Goal: Transaction & Acquisition: Purchase product/service

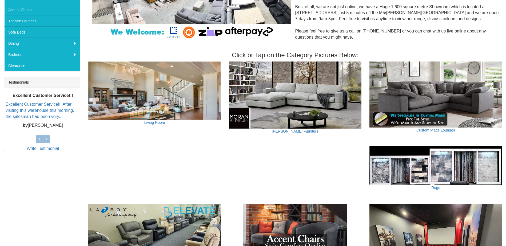
scroll to position [53, 0]
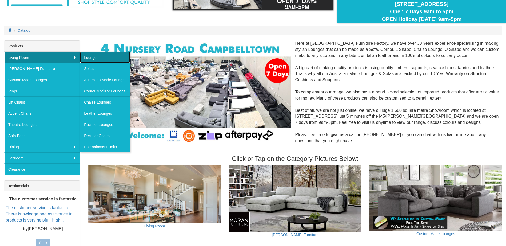
click at [88, 57] on link "Lounges" at bounding box center [105, 57] width 50 height 11
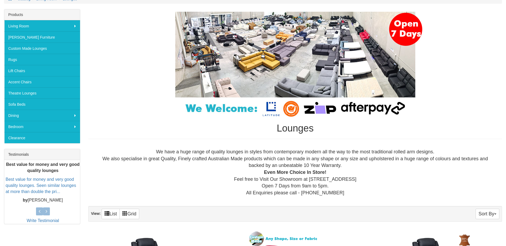
scroll to position [80, 0]
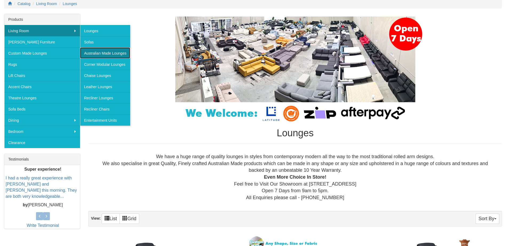
click at [94, 55] on link "Australian Made Lounges" at bounding box center [105, 52] width 50 height 11
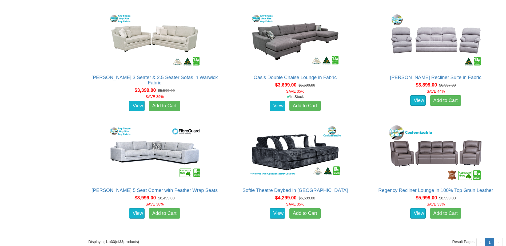
scroll to position [1440, 0]
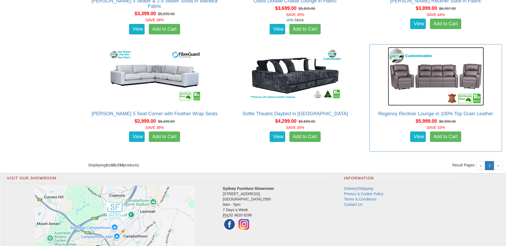
click at [427, 75] on img at bounding box center [436, 76] width 96 height 59
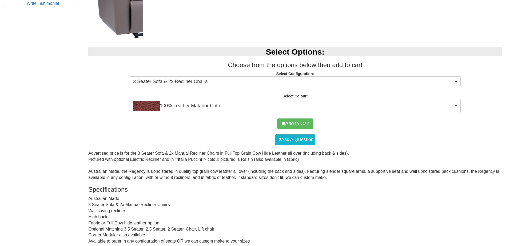
scroll to position [293, 0]
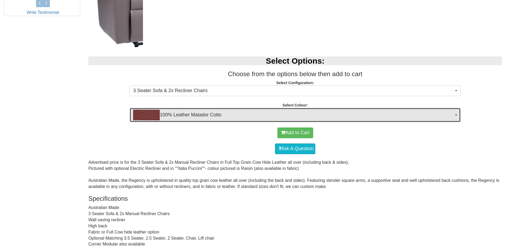
click at [422, 113] on span "100% Leather Matador Cotto" at bounding box center [293, 115] width 321 height 11
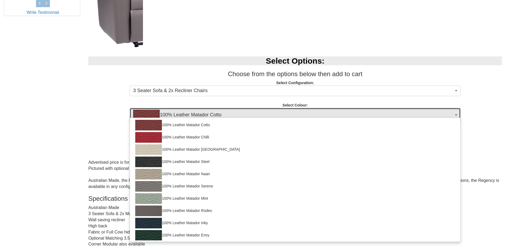
click at [418, 113] on span "100% Leather Matador Cotto" at bounding box center [293, 115] width 321 height 11
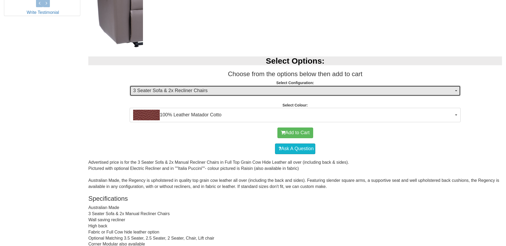
click at [308, 90] on span "3 Seater Sofa & 2x Recliner Chairs" at bounding box center [293, 90] width 321 height 7
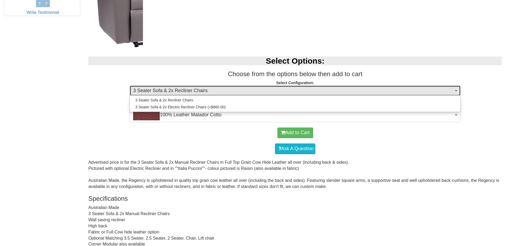
click at [308, 90] on span "3 Seater Sofa & 2x Recliner Chairs" at bounding box center [293, 90] width 321 height 7
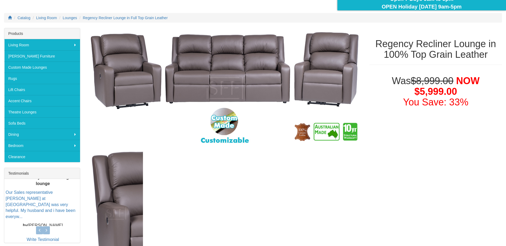
scroll to position [0, 0]
